Goal: Task Accomplishment & Management: Complete application form

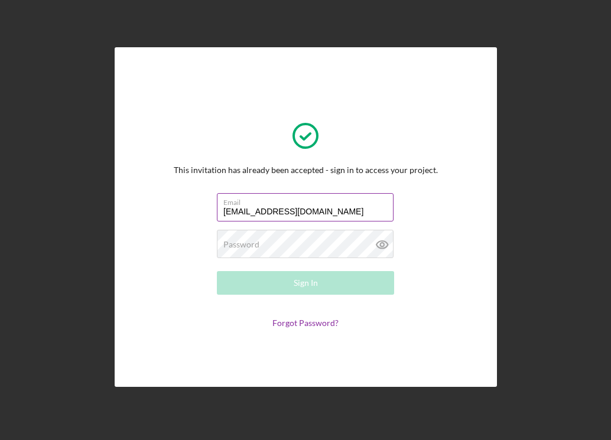
type input "[EMAIL_ADDRESS][DOMAIN_NAME]"
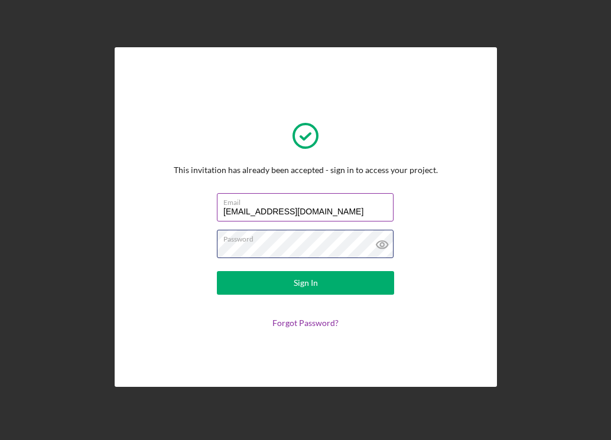
click at [217, 271] on button "Sign In" at bounding box center [305, 283] width 177 height 24
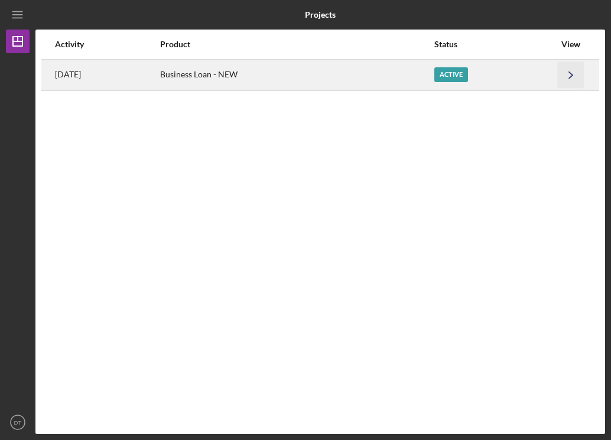
click at [568, 78] on icon "Icon/Navigate" at bounding box center [571, 74] width 27 height 27
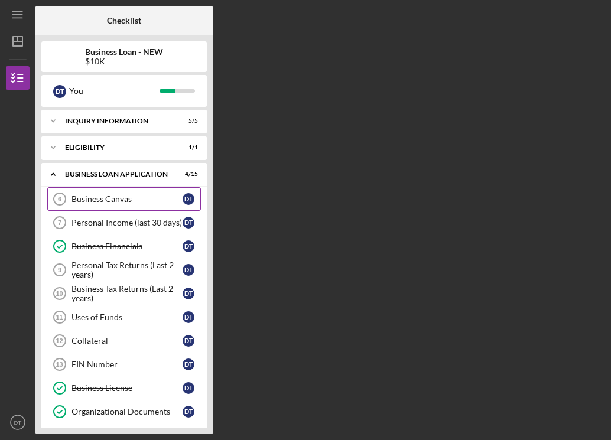
click at [115, 199] on div "Business Canvas" at bounding box center [126, 198] width 111 height 9
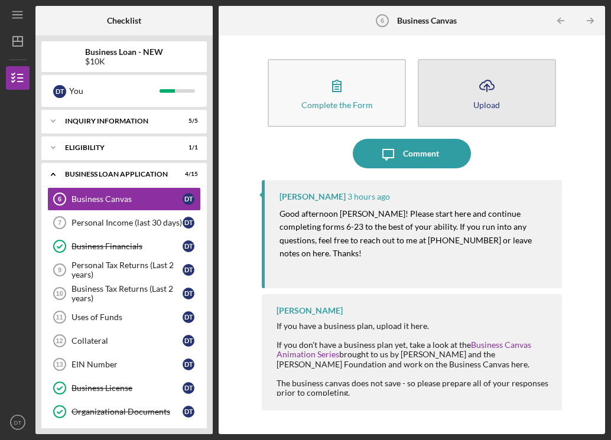
click at [465, 110] on button "Icon/Upload Upload" at bounding box center [487, 93] width 138 height 68
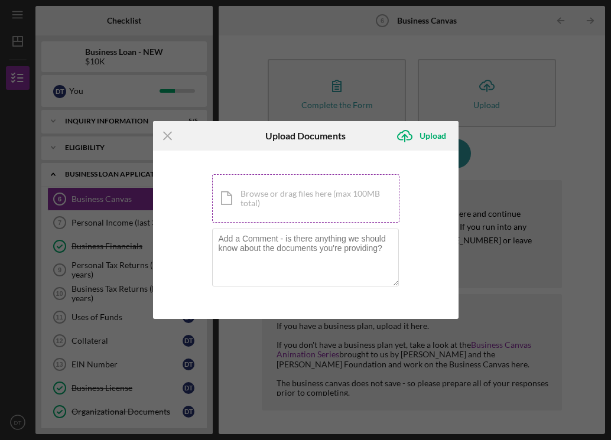
click at [310, 213] on div "Icon/Document Browse or drag files here (max 100MB total) Tap to choose files o…" at bounding box center [305, 198] width 187 height 48
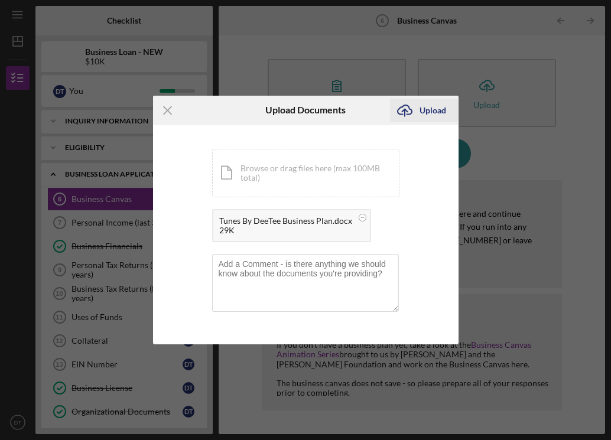
click at [429, 105] on div "Upload" at bounding box center [432, 111] width 27 height 24
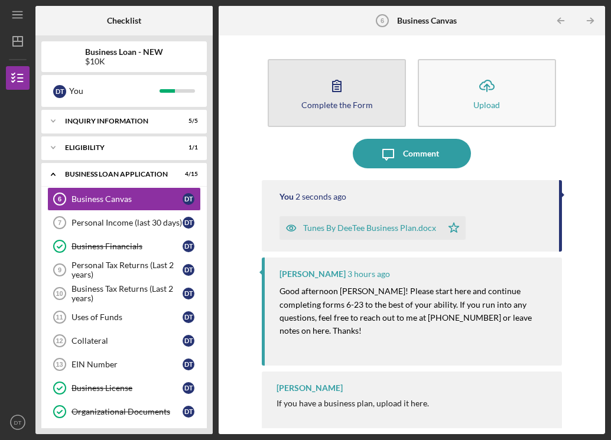
click at [343, 106] on div "Complete the Form" at bounding box center [336, 104] width 71 height 9
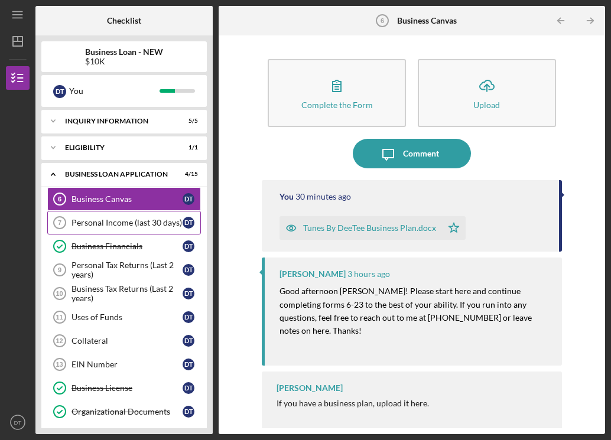
click at [112, 221] on div "Personal Income (last 30 days)" at bounding box center [126, 222] width 111 height 9
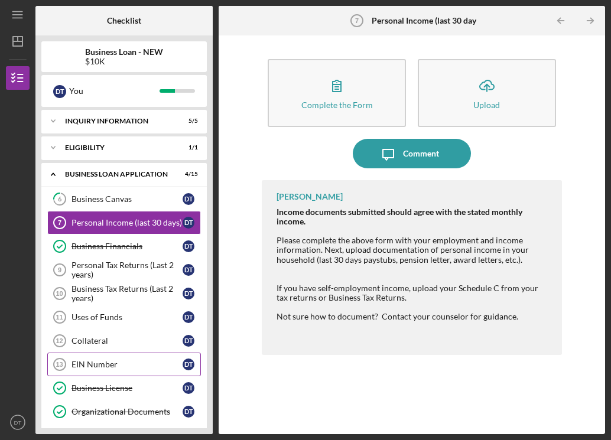
click at [132, 366] on div "EIN Number" at bounding box center [126, 364] width 111 height 9
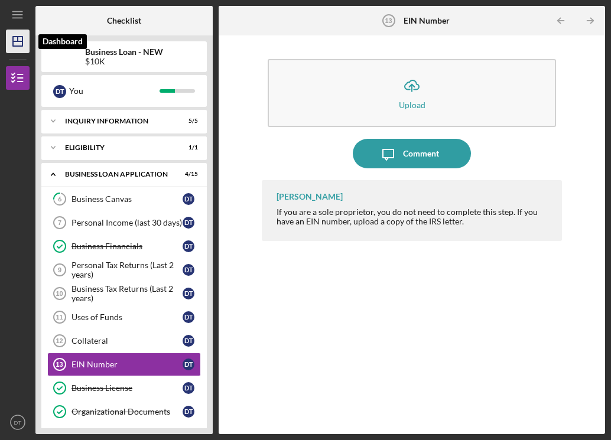
click at [19, 44] on icon "Icon/Dashboard" at bounding box center [18, 42] width 30 height 30
